Goal: Navigation & Orientation: Find specific page/section

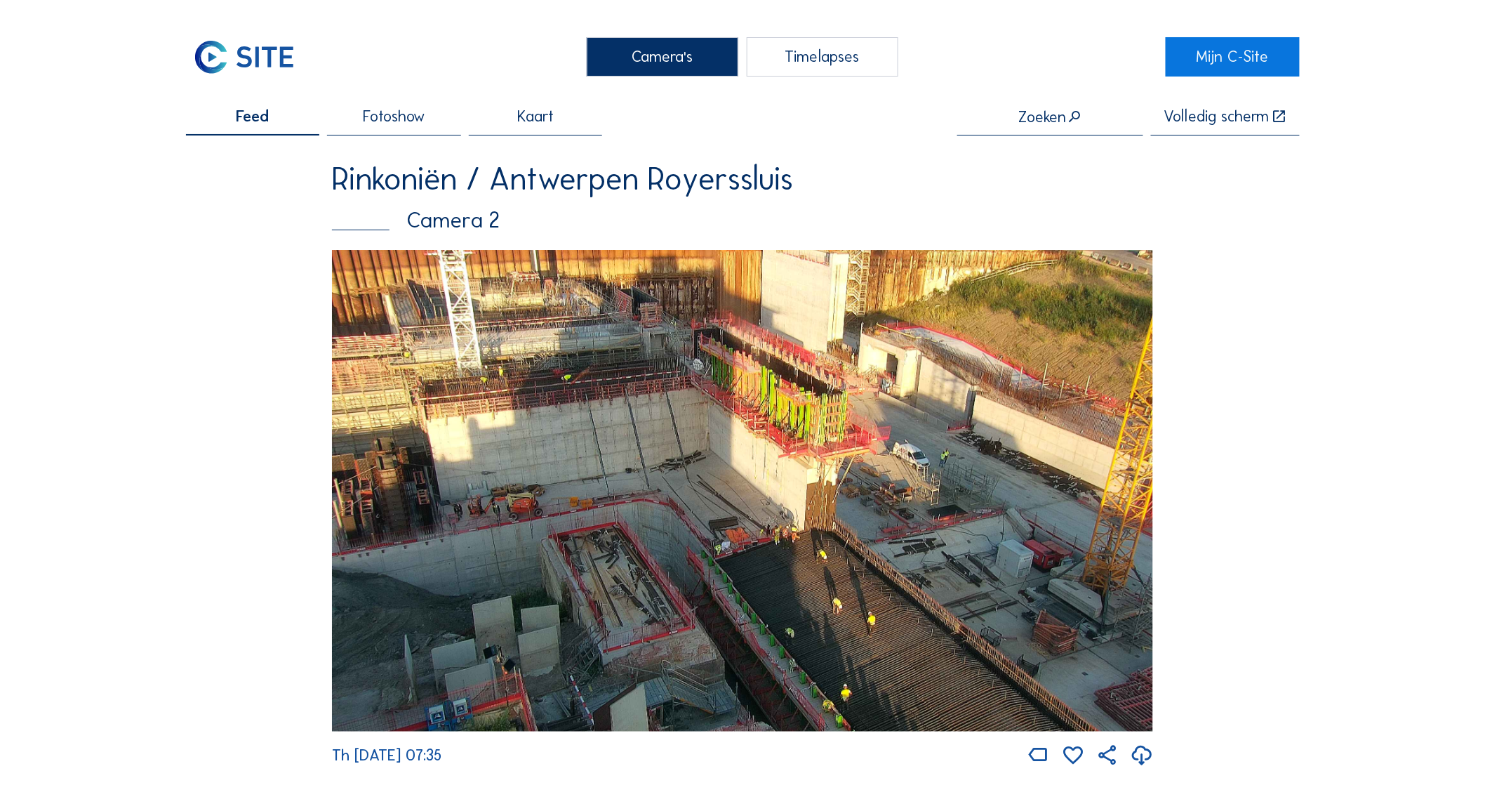
click at [689, 60] on div "Camera's" at bounding box center [663, 56] width 152 height 39
click at [683, 55] on div "Camera's" at bounding box center [663, 56] width 152 height 39
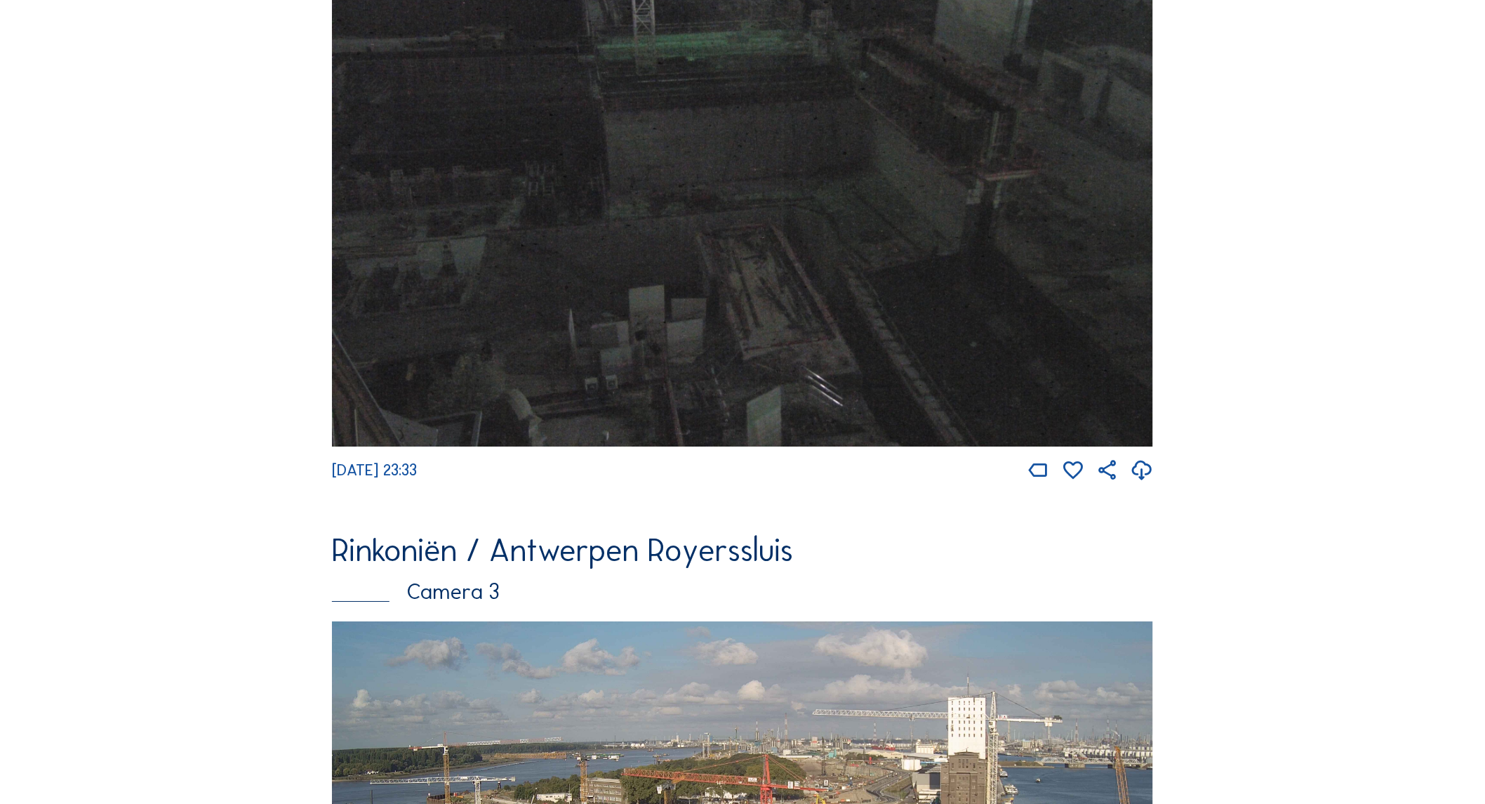
scroll to position [2048, 0]
